Goal: Information Seeking & Learning: Understand process/instructions

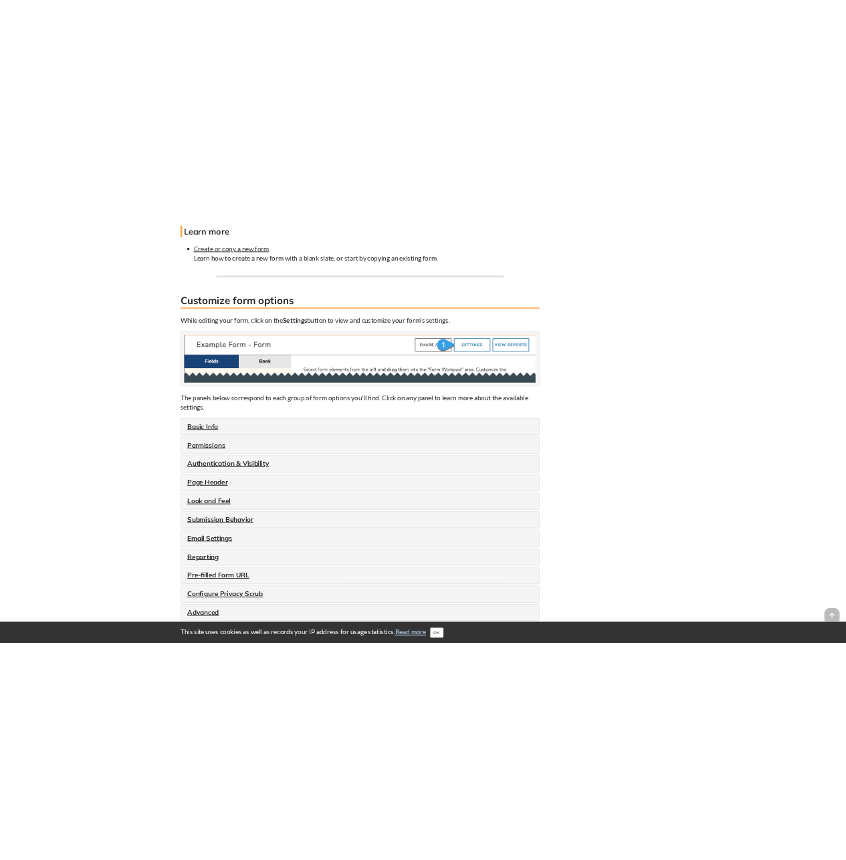
scroll to position [1235, 0]
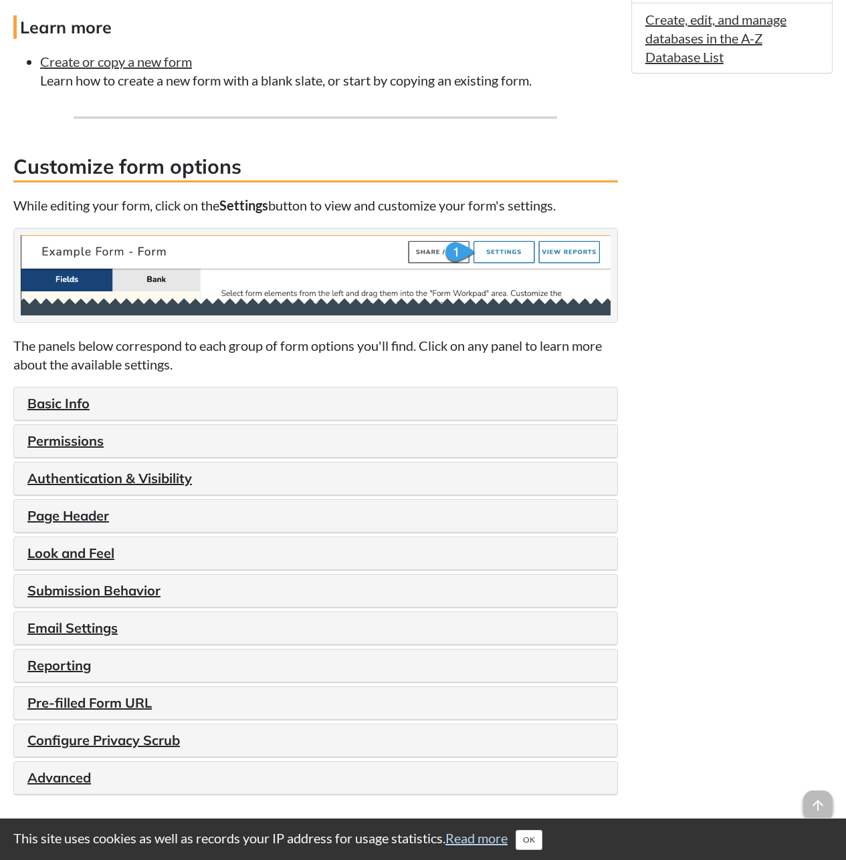
click at [62, 407] on link "Basic Info" at bounding box center [58, 403] width 62 height 17
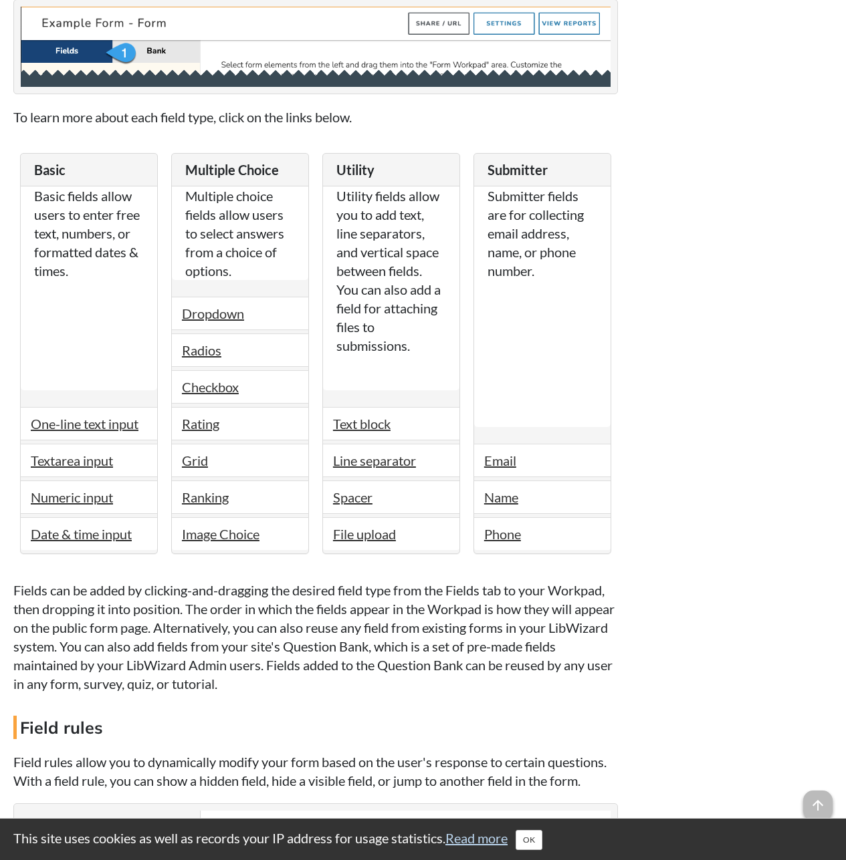
scroll to position [2371, 0]
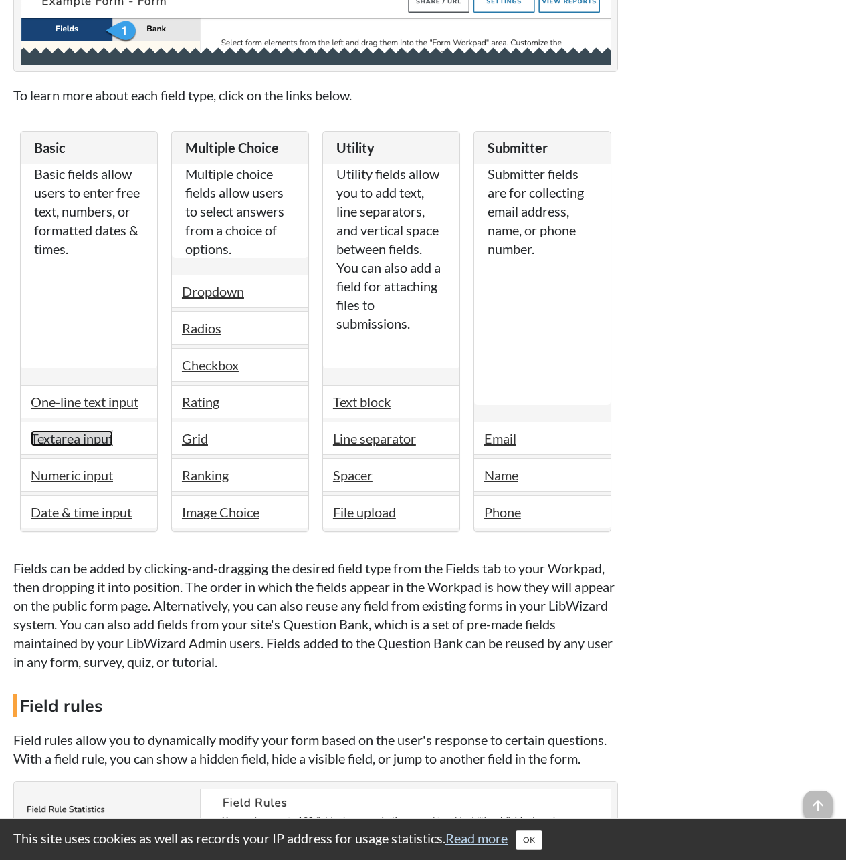
click at [64, 443] on link "Textarea input" at bounding box center [72, 439] width 82 height 16
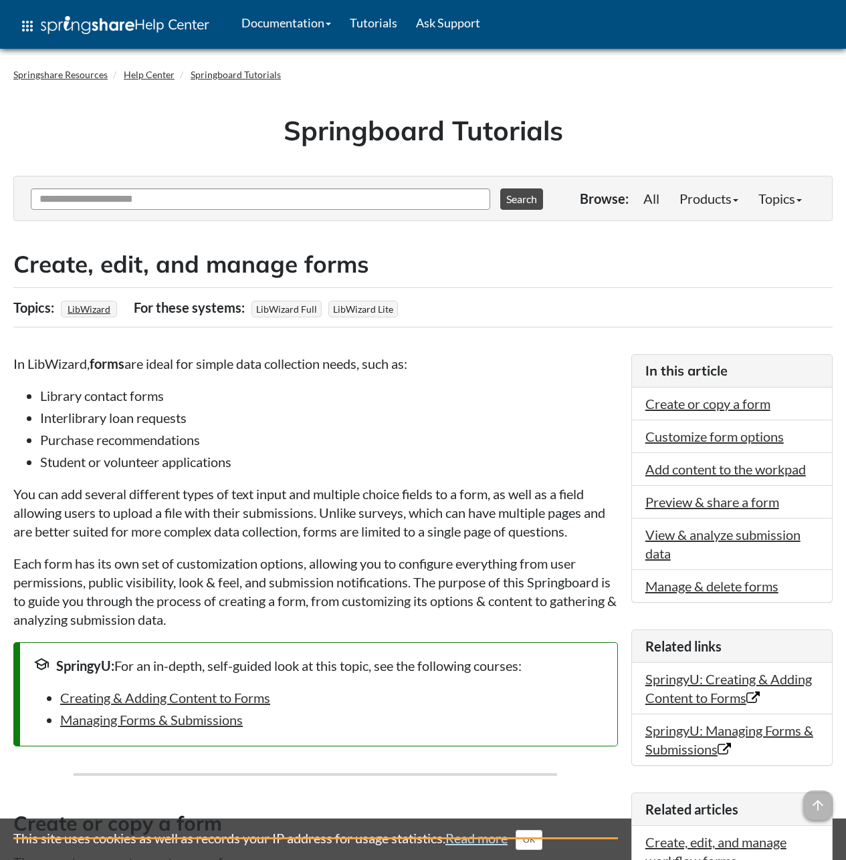
scroll to position [2150, 0]
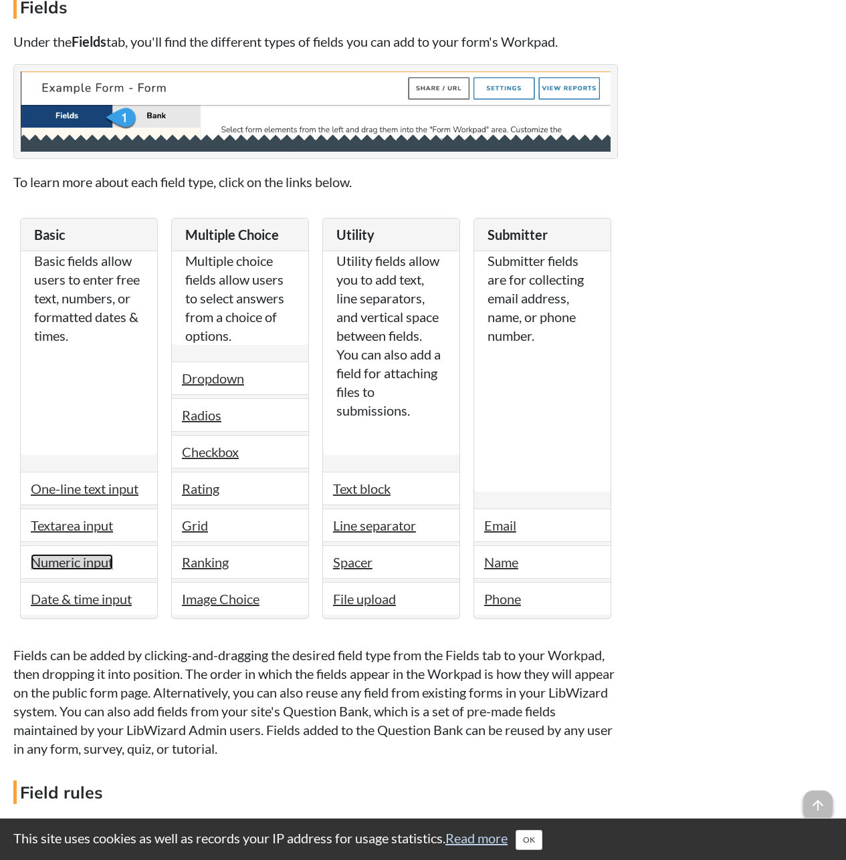
click at [70, 554] on link "Numeric input" at bounding box center [72, 562] width 82 height 16
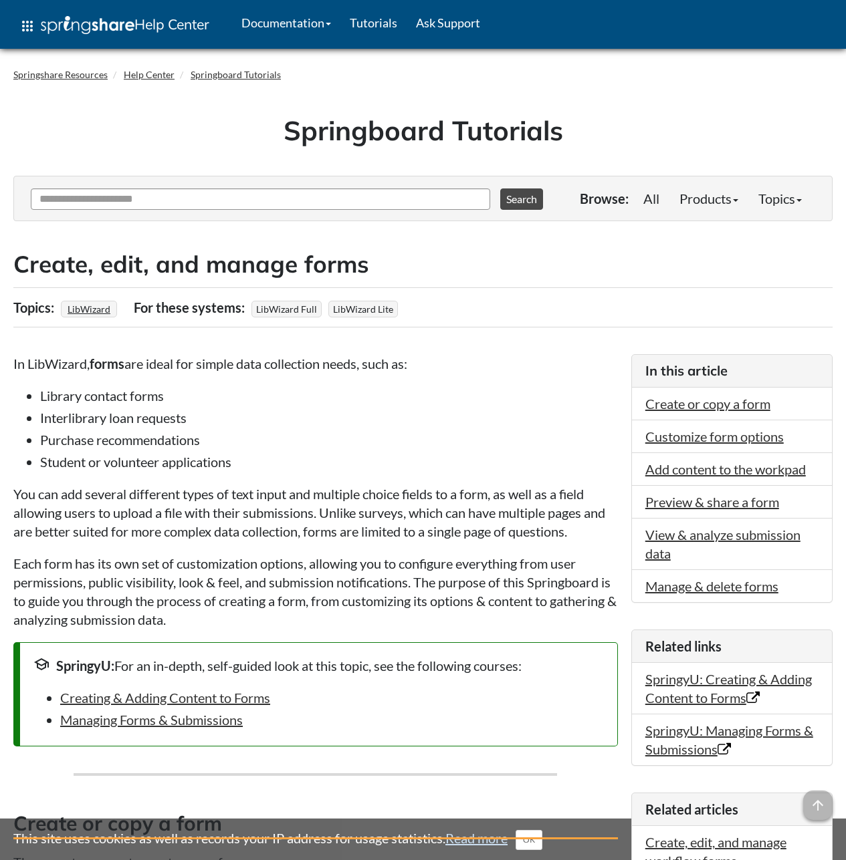
scroll to position [2150, 0]
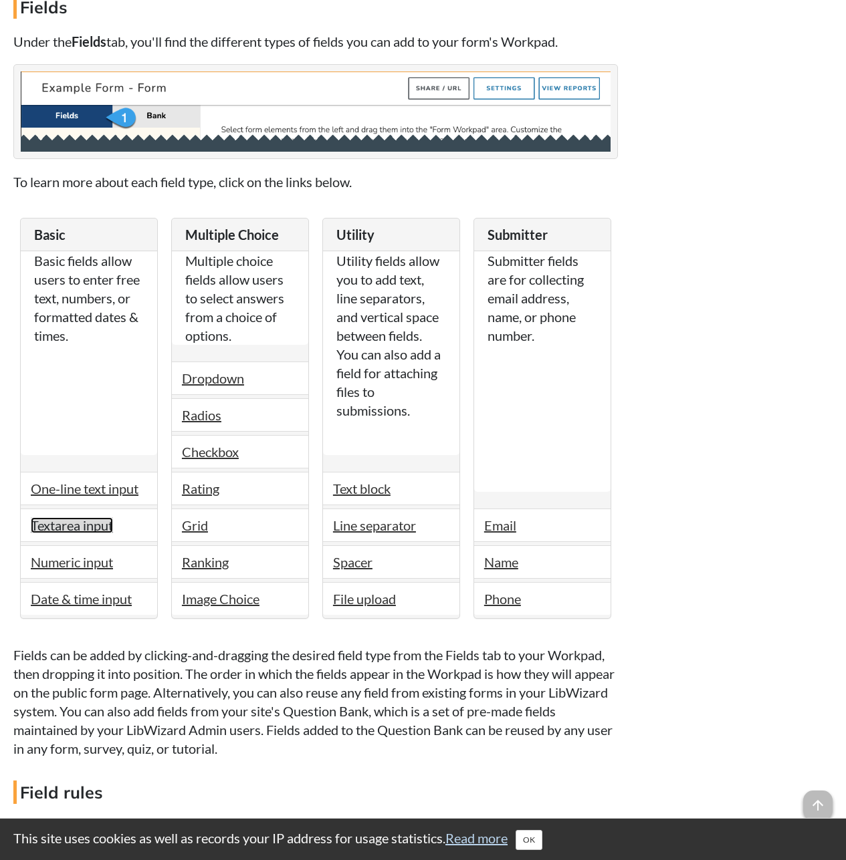
click at [75, 517] on link "Textarea input" at bounding box center [72, 525] width 82 height 16
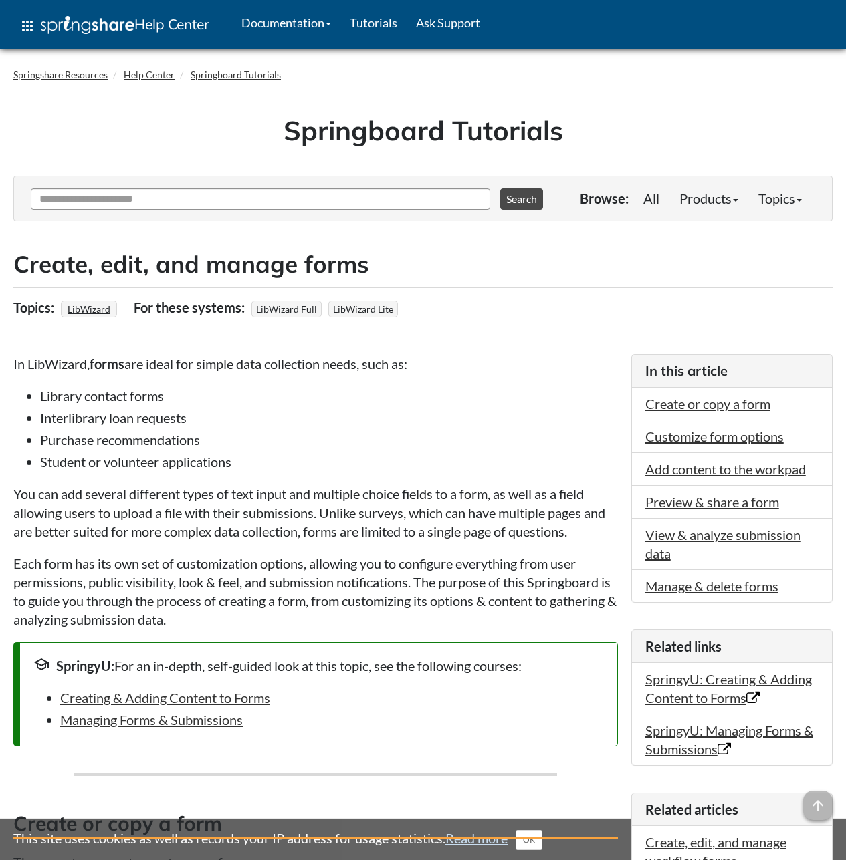
scroll to position [2150, 0]
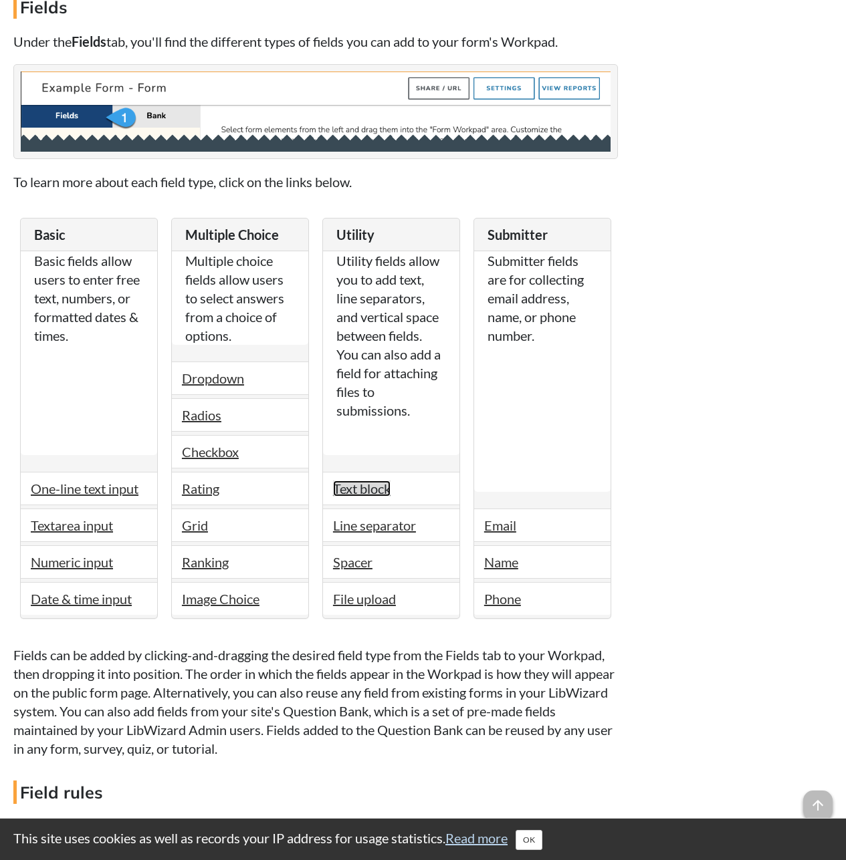
click at [380, 481] on link "Text block" at bounding box center [361, 489] width 57 height 16
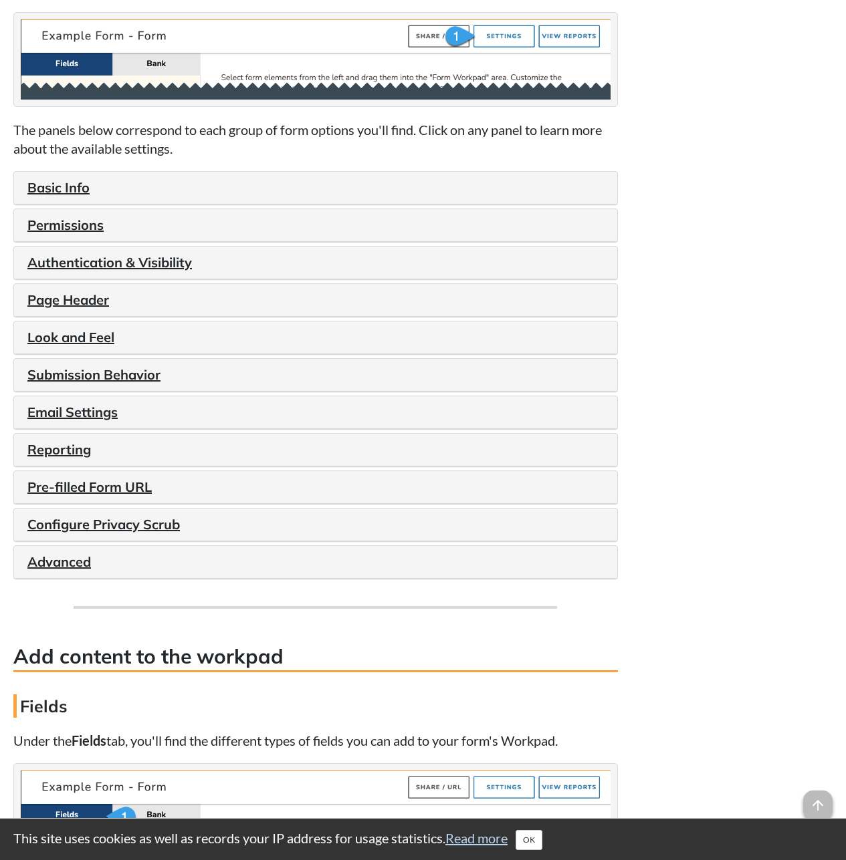
scroll to position [1448, 0]
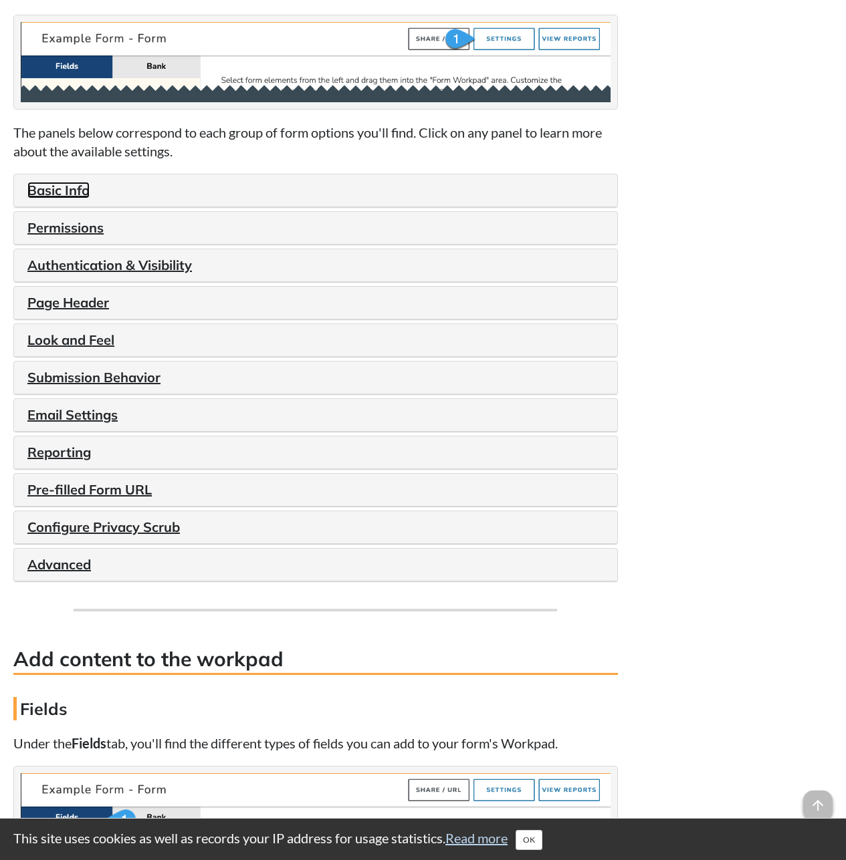
click at [68, 191] on link "Basic Info" at bounding box center [58, 190] width 62 height 17
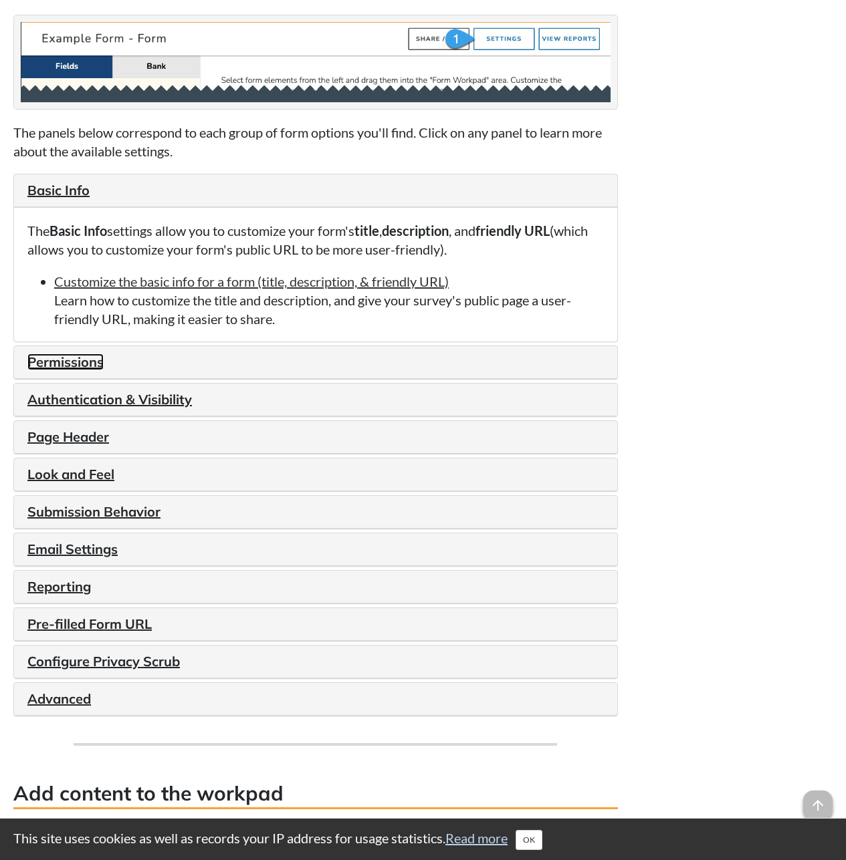
click at [32, 358] on link "Permissions" at bounding box center [65, 362] width 76 height 17
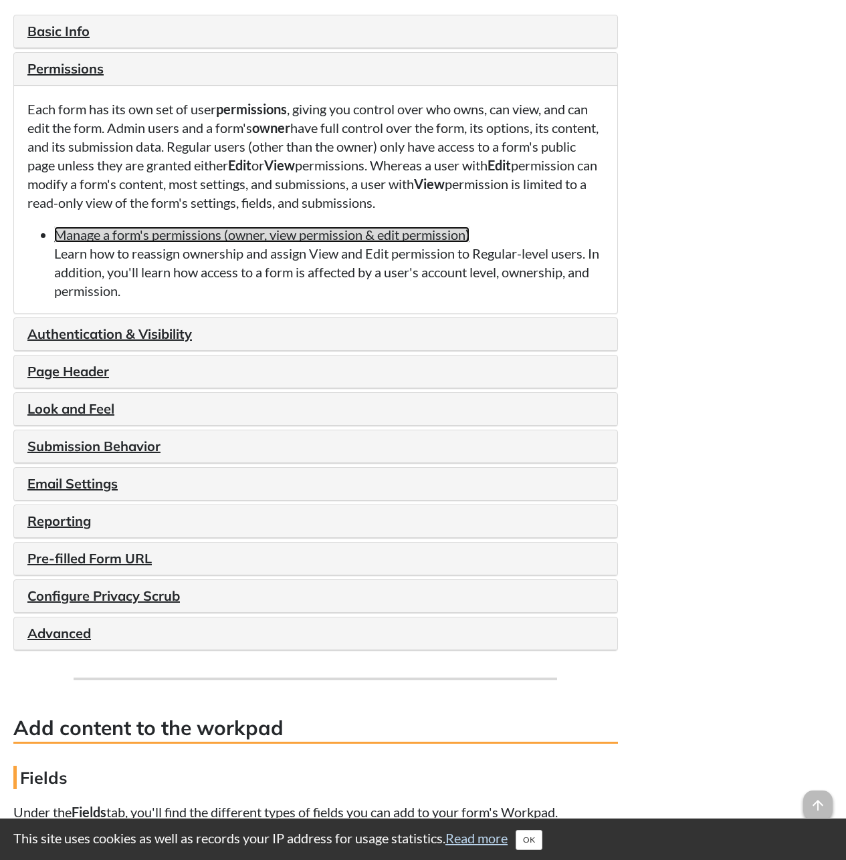
scroll to position [1715, 0]
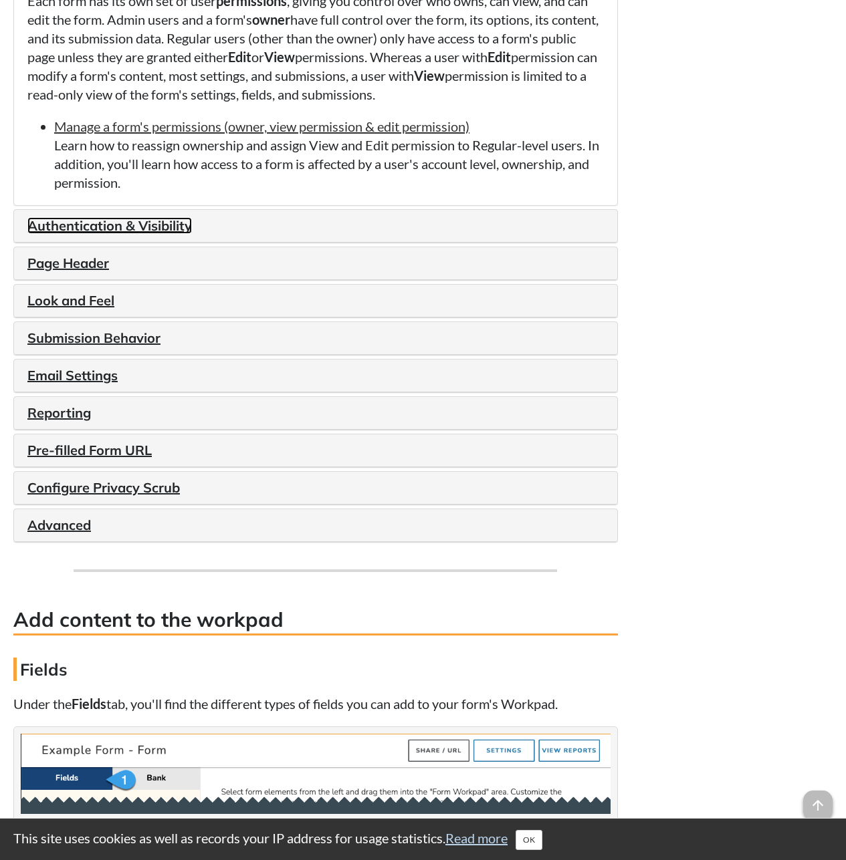
click at [150, 225] on link "Authentication & Visibility" at bounding box center [109, 225] width 164 height 17
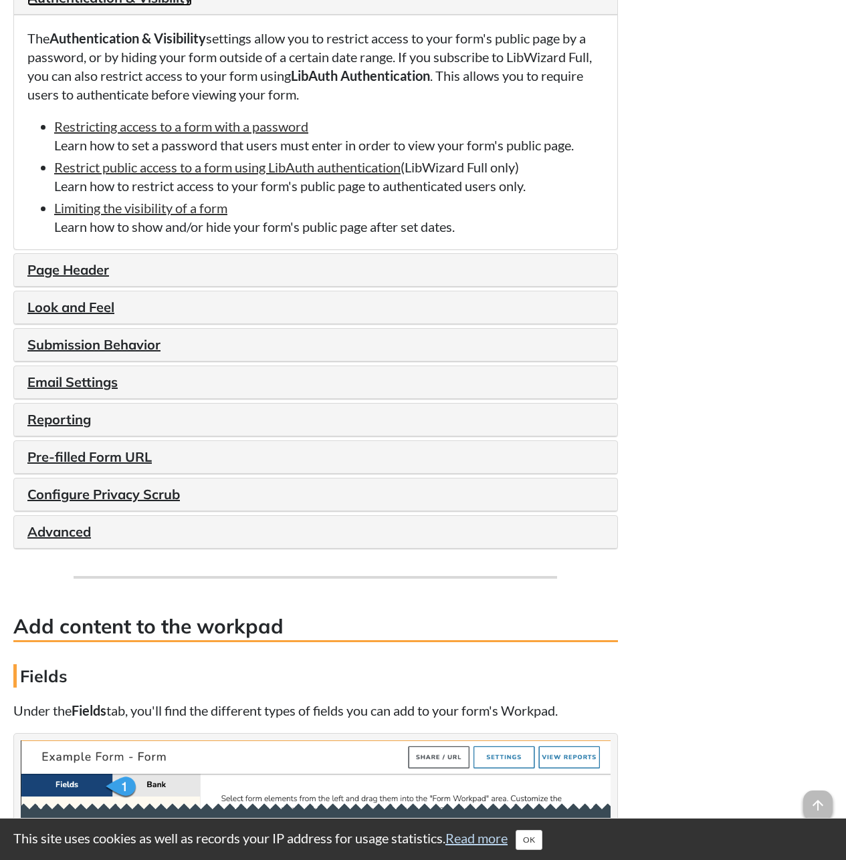
scroll to position [1715, 0]
click at [68, 267] on link "Page Header" at bounding box center [68, 270] width 82 height 17
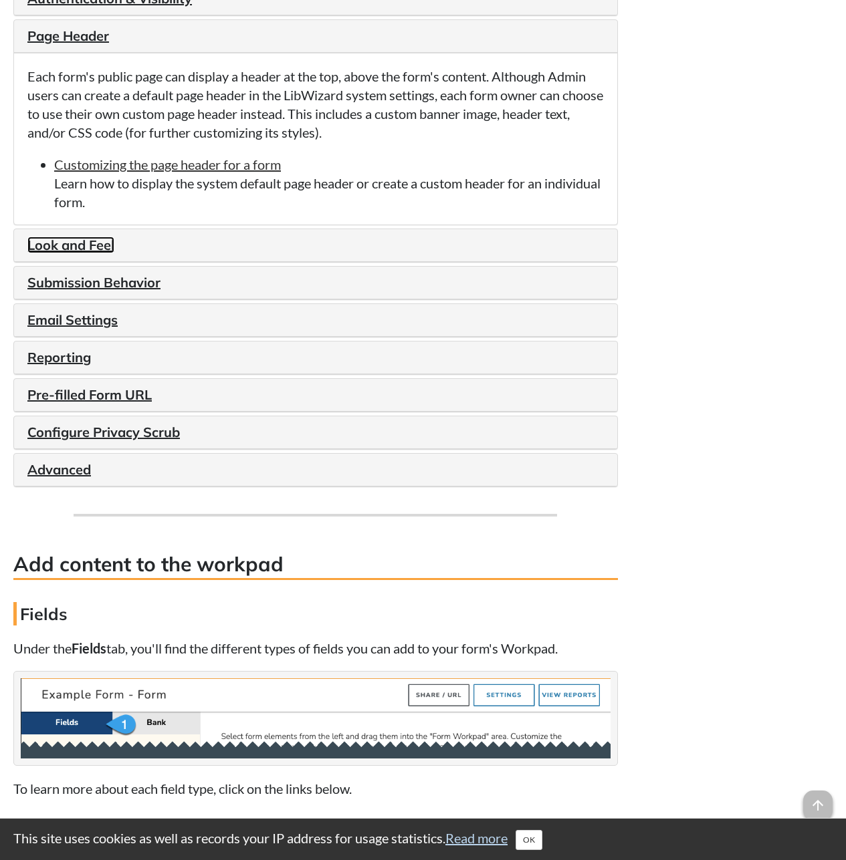
click at [50, 245] on link "Look and Feel" at bounding box center [70, 245] width 87 height 17
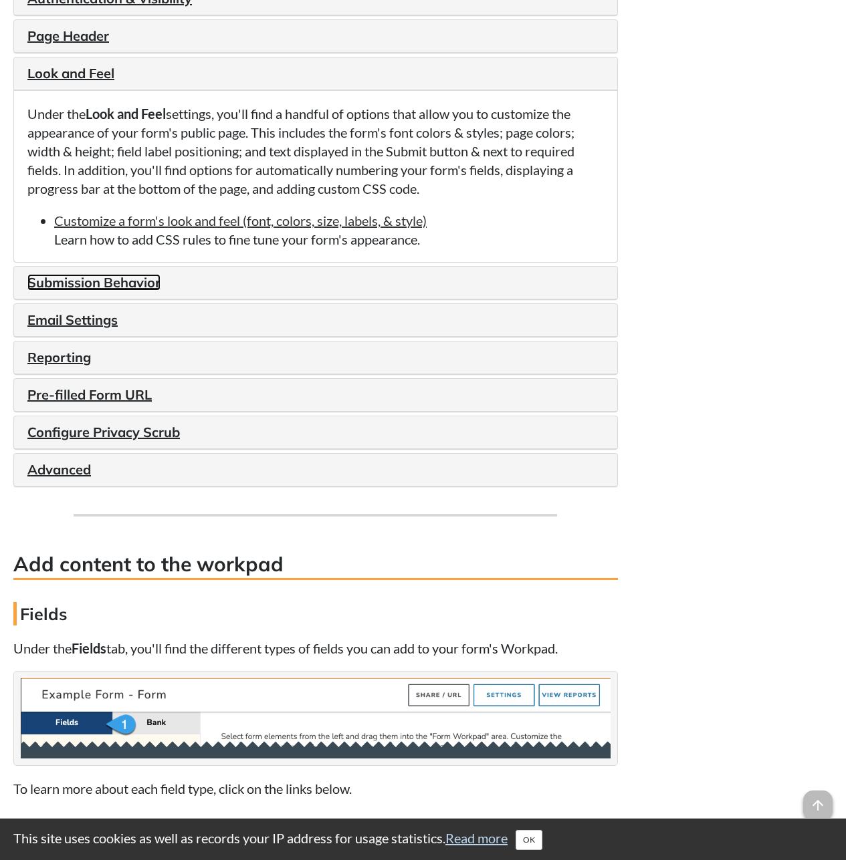
click at [50, 282] on link "Submission Behavior" at bounding box center [93, 282] width 133 height 17
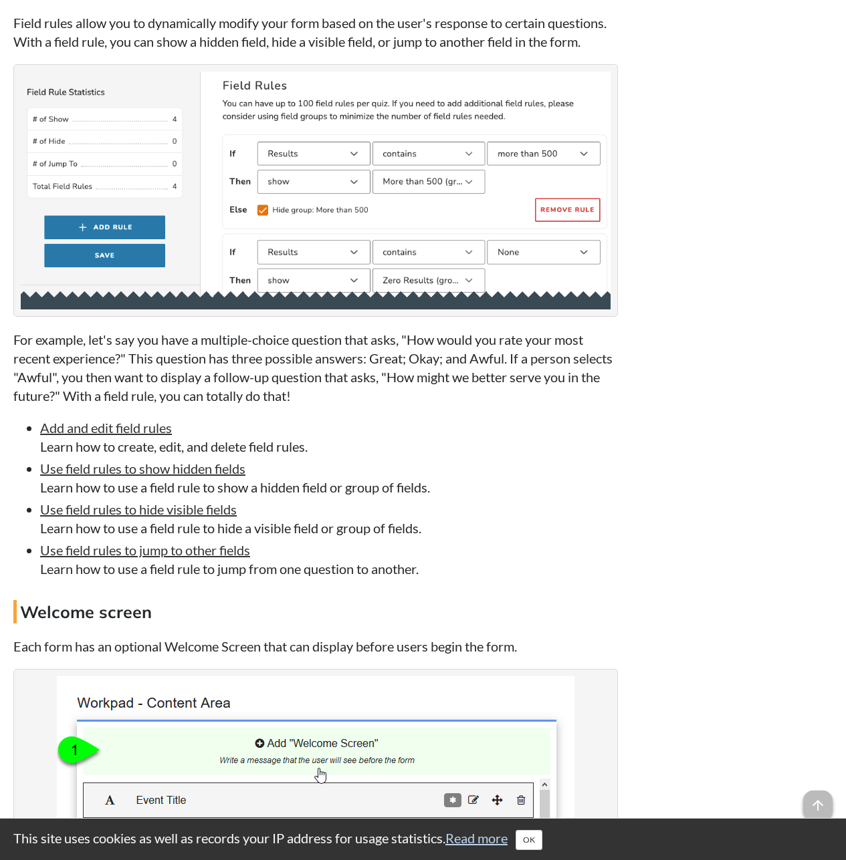
scroll to position [3319, 0]
